Goal: Task Accomplishment & Management: Manage account settings

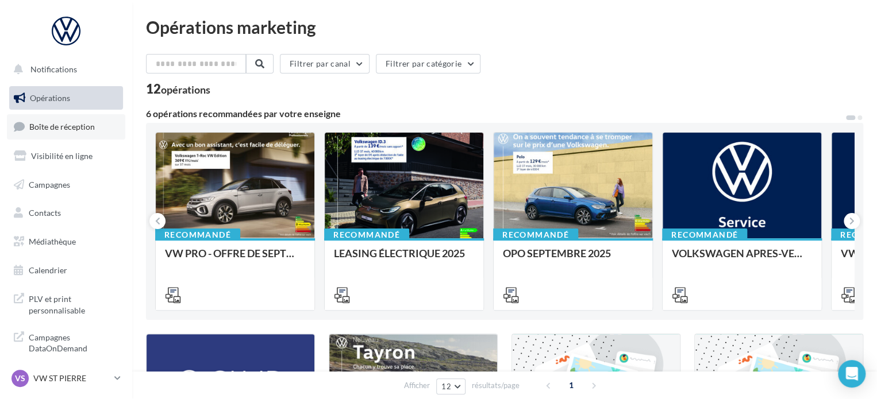
click at [41, 131] on span "Boîte de réception" at bounding box center [62, 127] width 66 height 10
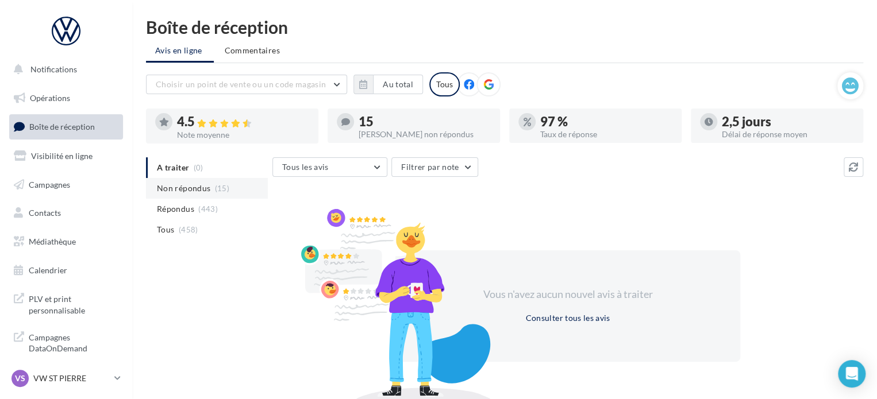
click at [177, 193] on span "Non répondus" at bounding box center [183, 188] width 53 height 11
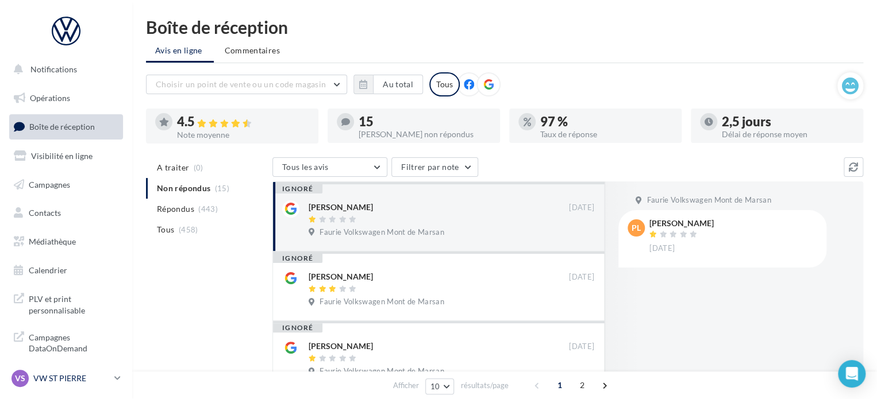
click at [90, 383] on p "VW ST PIERRE" at bounding box center [71, 378] width 76 height 11
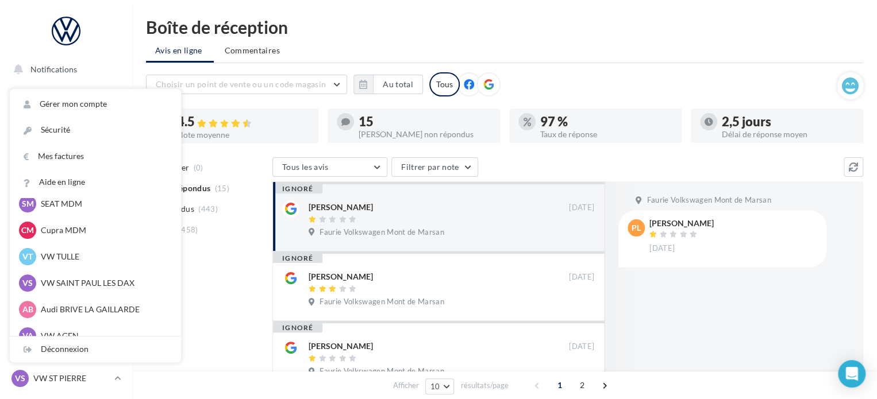
scroll to position [106, 0]
